Goal: Transaction & Acquisition: Register for event/course

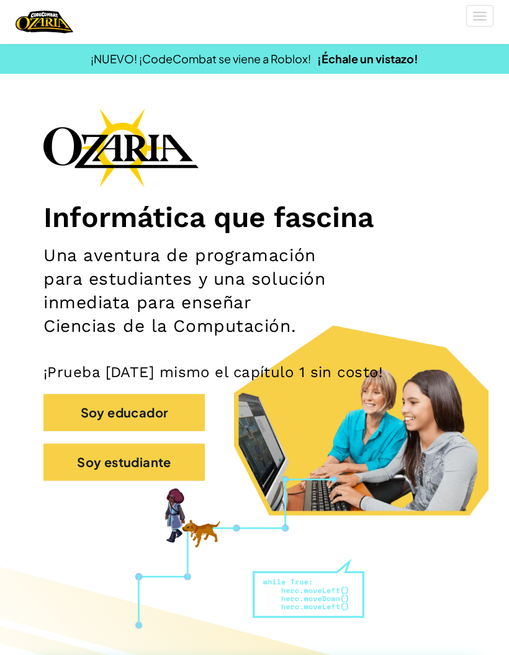
click at [81, 464] on button "Soy estudiante" at bounding box center [123, 462] width 161 height 37
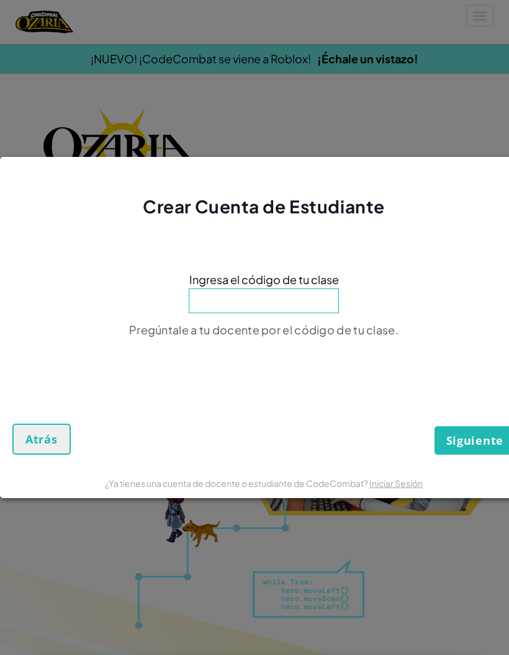
click at [101, 90] on div "Crear Cuenta de Estudiante Ingresa el código de tu clase Pregúntale a tu docent…" at bounding box center [254, 327] width 509 height 655
click at [23, 448] on button "Atrás" at bounding box center [41, 439] width 58 height 31
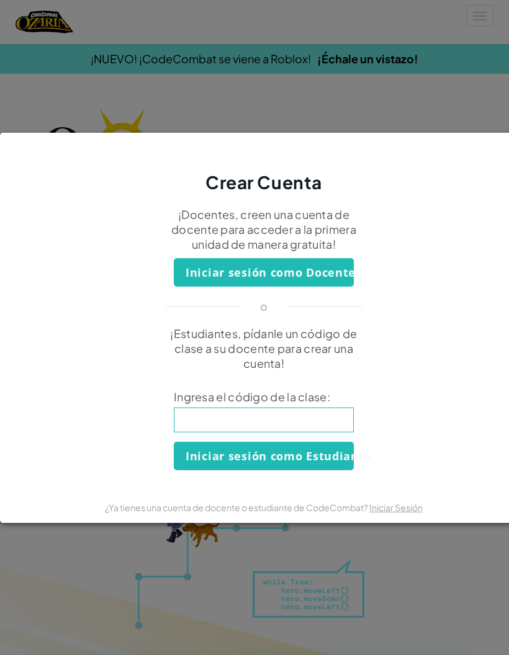
click at [460, 86] on div "Crear Cuenta ¡Docentes, creen una cuenta de docente para acceder a la primera u…" at bounding box center [254, 327] width 509 height 655
click at [74, 99] on div "Crear Cuenta ¡Docentes, creen una cuenta de docente para acceder a la primera u…" at bounding box center [254, 327] width 509 height 655
click at [443, 101] on div "Crear Cuenta ¡Docentes, creen una cuenta de docente para acceder a la primera u…" at bounding box center [254, 327] width 509 height 655
click at [444, 105] on div "Crear Cuenta ¡Docentes, creen una cuenta de docente para acceder a la primera u…" at bounding box center [254, 327] width 509 height 655
